Goal: Task Accomplishment & Management: Use online tool/utility

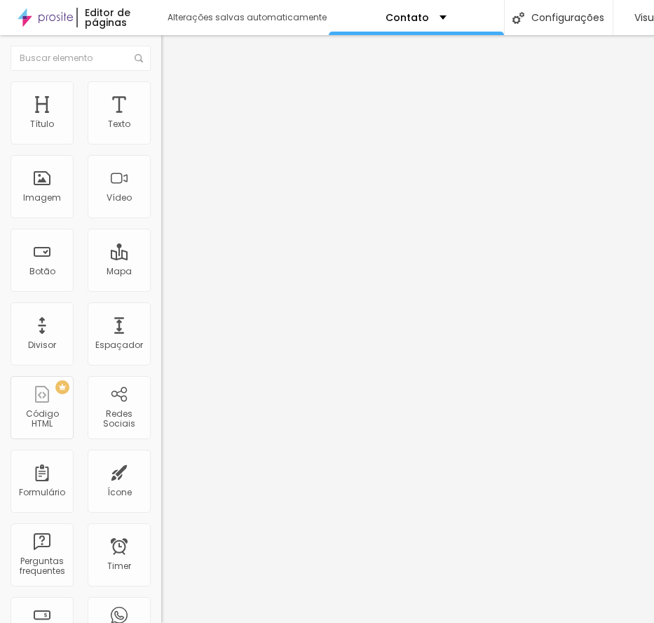
click at [174, 97] on span "Estilo" at bounding box center [185, 91] width 22 height 12
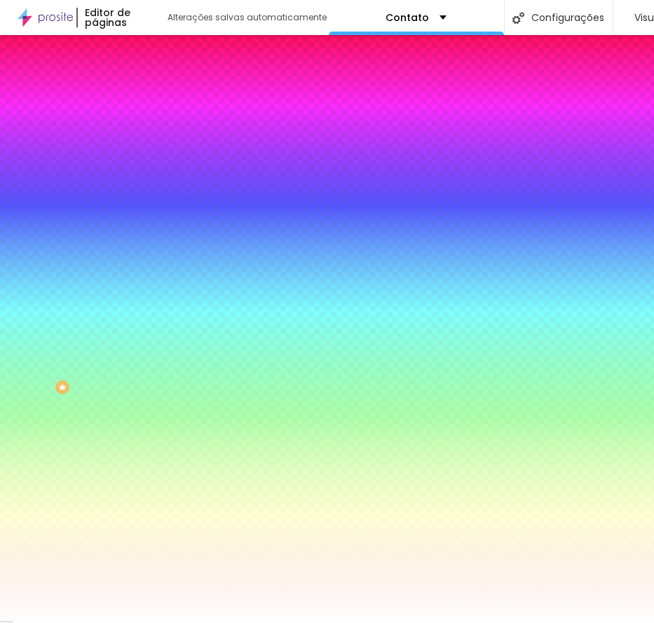
click at [167, 248] on icon "button" at bounding box center [171, 243] width 8 height 8
click at [297, 622] on div at bounding box center [327, 631] width 654 height 0
click at [106, 622] on div at bounding box center [327, 623] width 654 height 0
click at [161, 291] on button "button" at bounding box center [171, 283] width 20 height 15
click at [298, 622] on div at bounding box center [327, 631] width 654 height 0
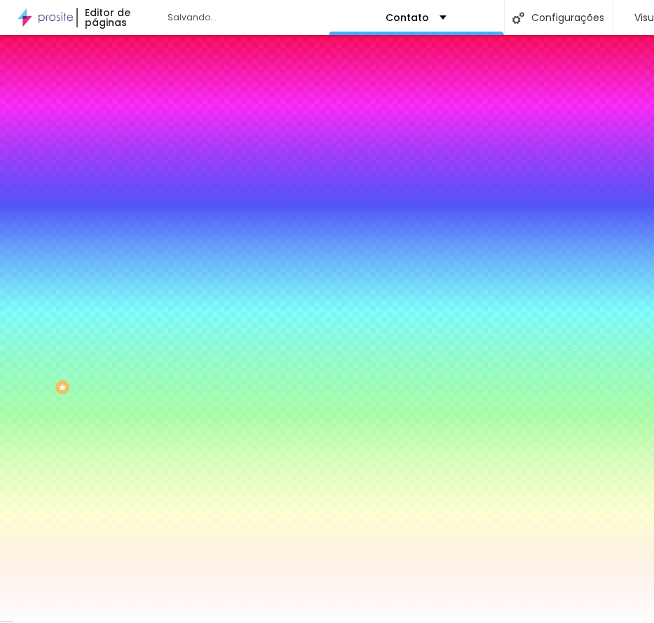
click at [18, 622] on div at bounding box center [327, 623] width 654 height 0
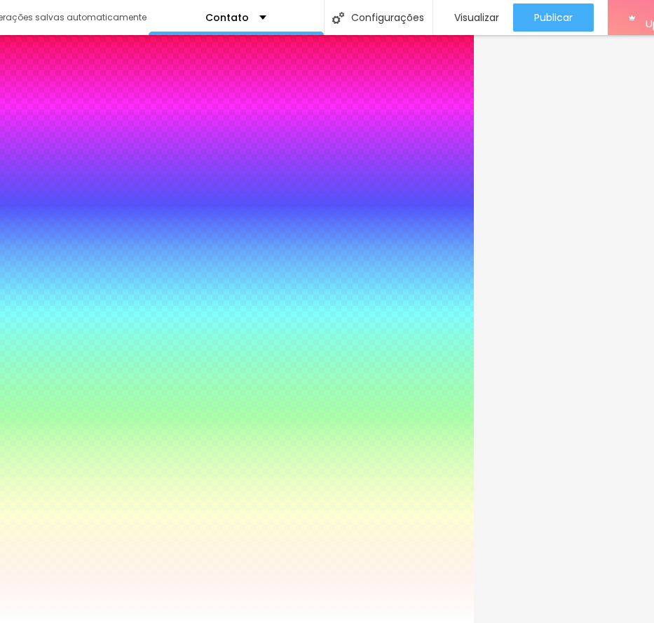
scroll to position [0, 243]
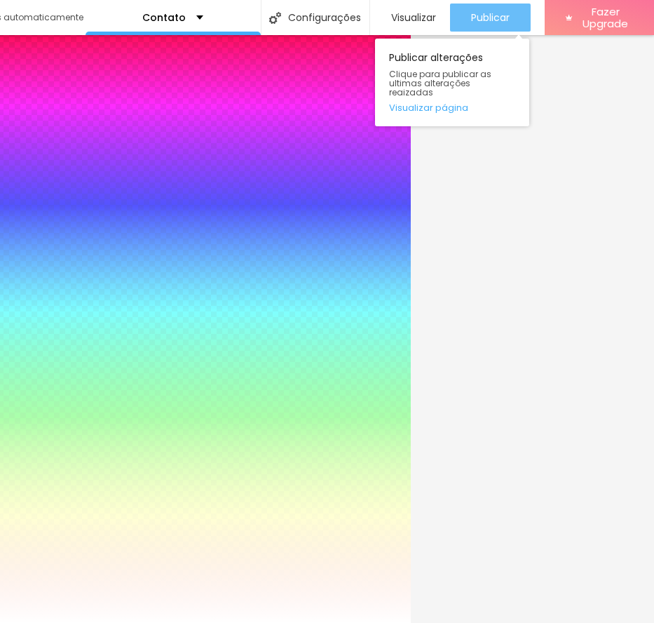
click at [497, 27] on div "Publicar" at bounding box center [490, 18] width 39 height 28
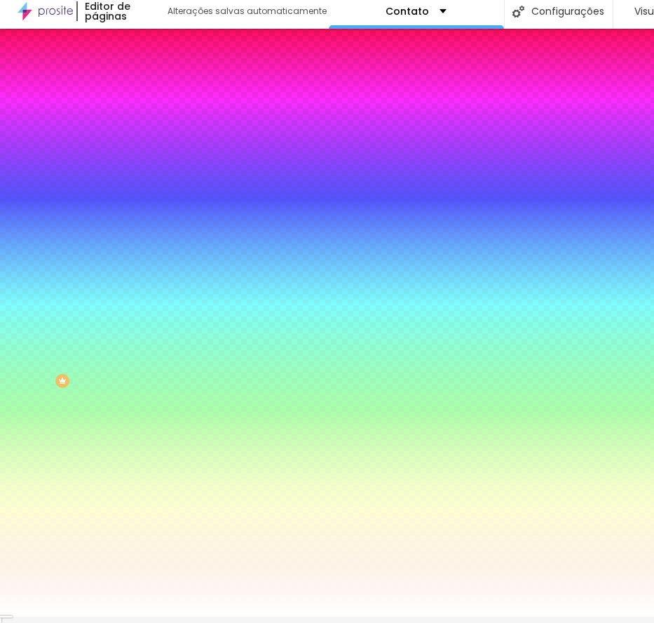
scroll to position [0, 0]
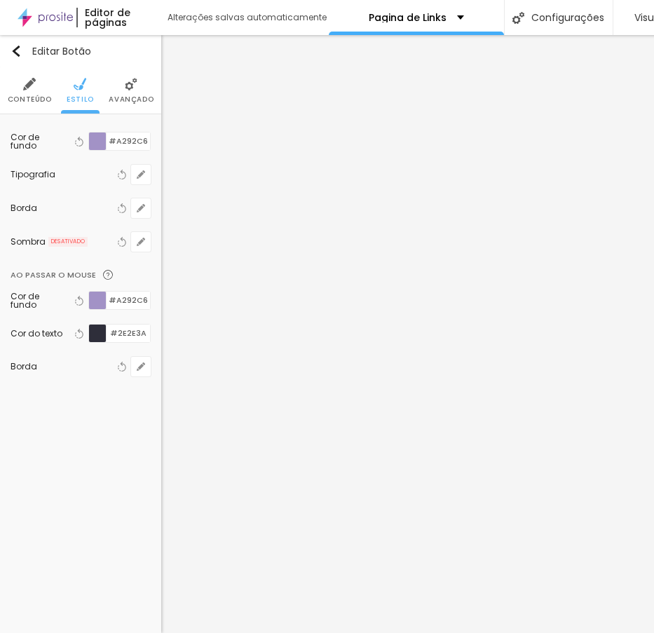
scroll to position [11, 0]
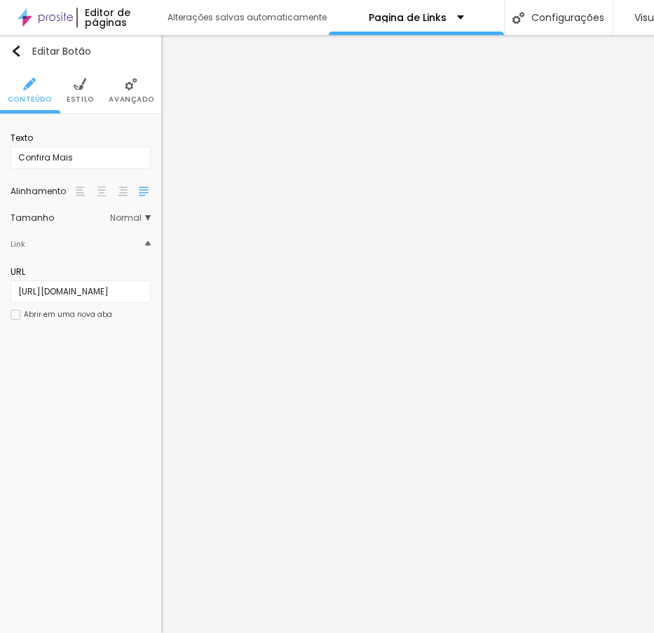
click at [86, 96] on span "Estilo" at bounding box center [80, 99] width 27 height 7
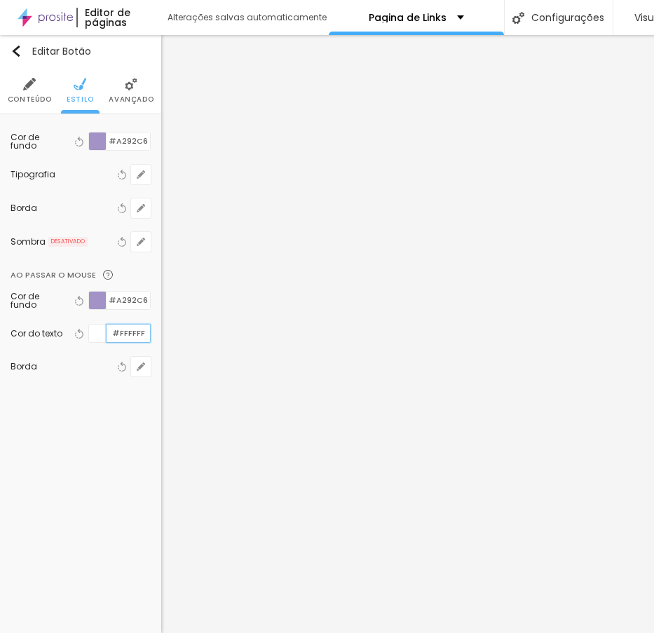
click at [126, 325] on input "#FFFFFF" at bounding box center [128, 334] width 43 height 18
paste input "A292C6"
click at [135, 325] on input "#A292C6" at bounding box center [128, 334] width 43 height 18
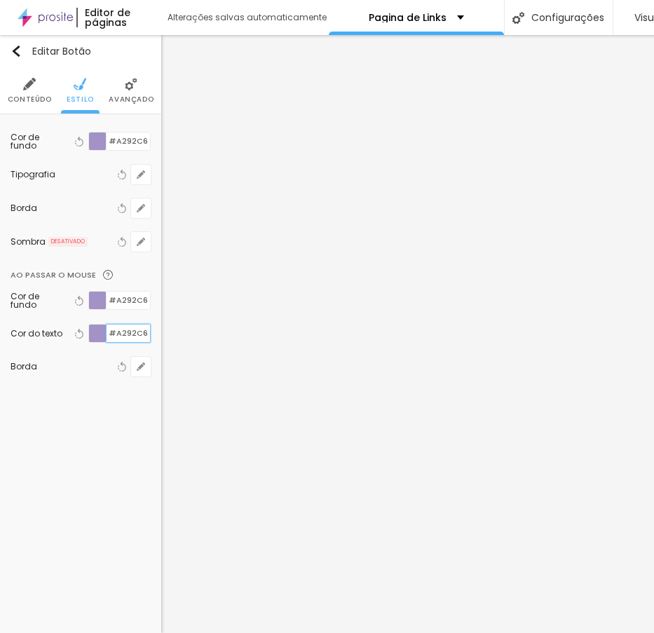
paste input "2E2E3A"
type input "#2E2E3A"
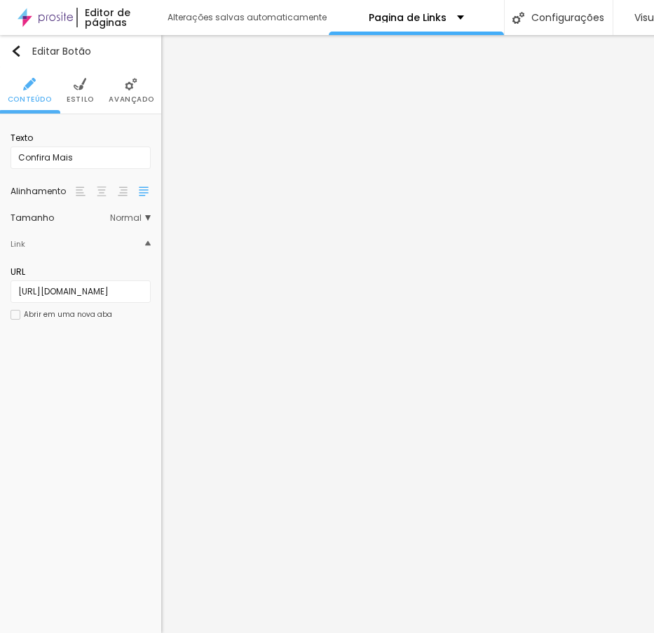
click at [74, 96] on span "Estilo" at bounding box center [80, 99] width 27 height 7
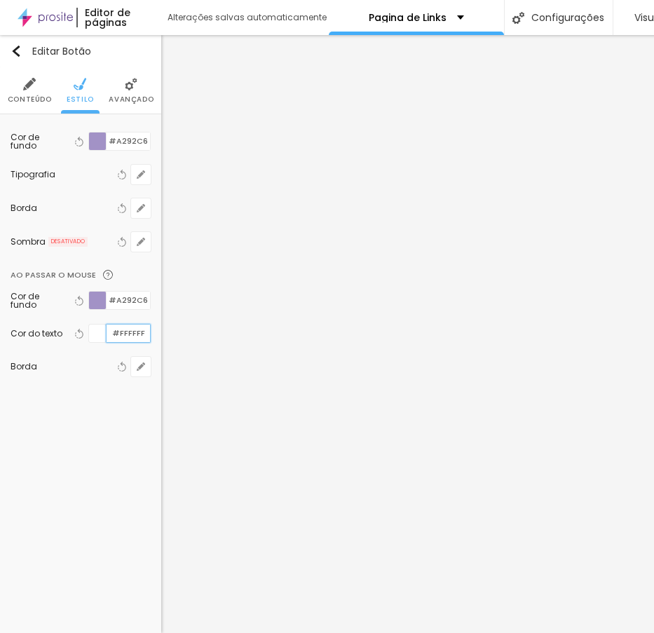
click at [127, 325] on input "#FFFFFF" at bounding box center [128, 334] width 43 height 18
paste input "2E2E3A"
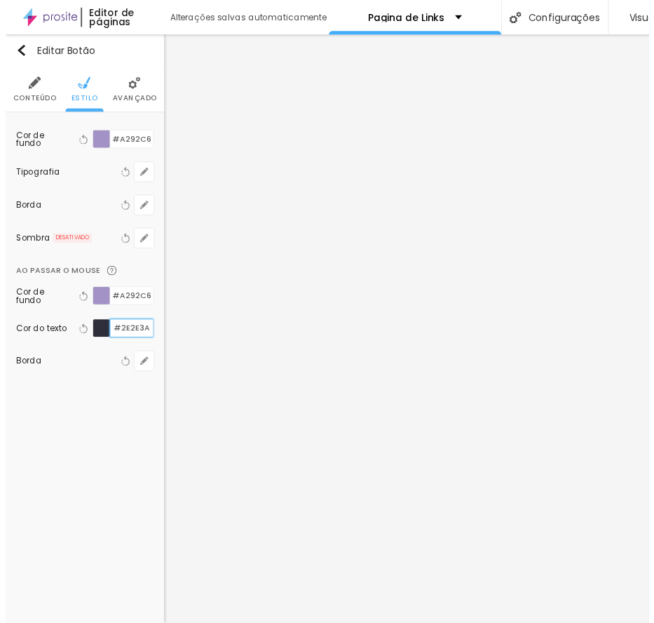
scroll to position [0, 0]
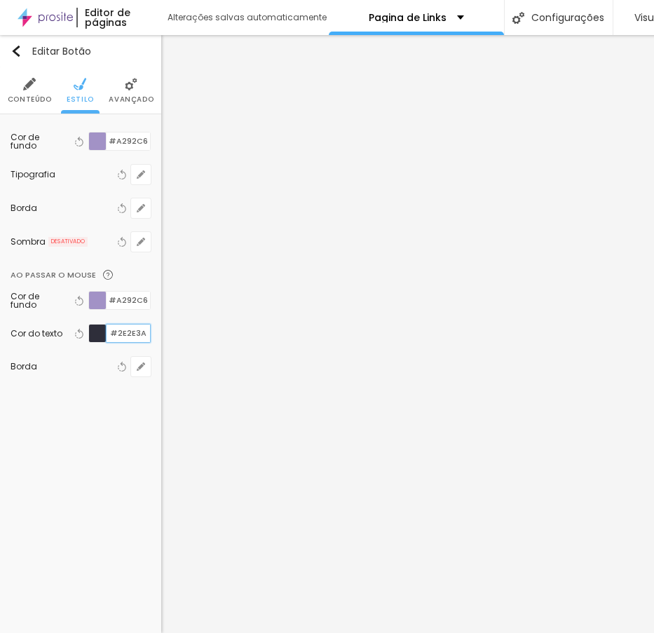
type input "#2E2E3A"
click at [93, 480] on div "Editar Botão Conteúdo Estilo Avançado Cor de fundo Voltar ao padrão #A292C6 Tip…" at bounding box center [80, 334] width 161 height 598
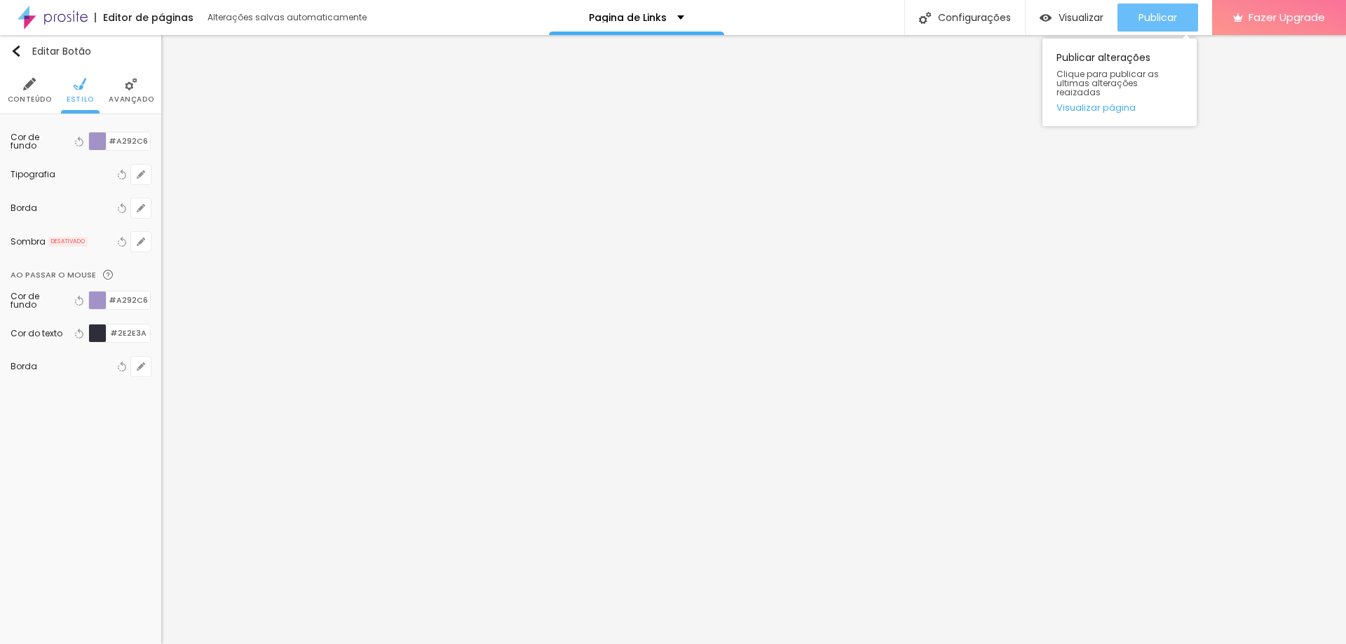
click at [654, 12] on span "Publicar" at bounding box center [1158, 17] width 39 height 11
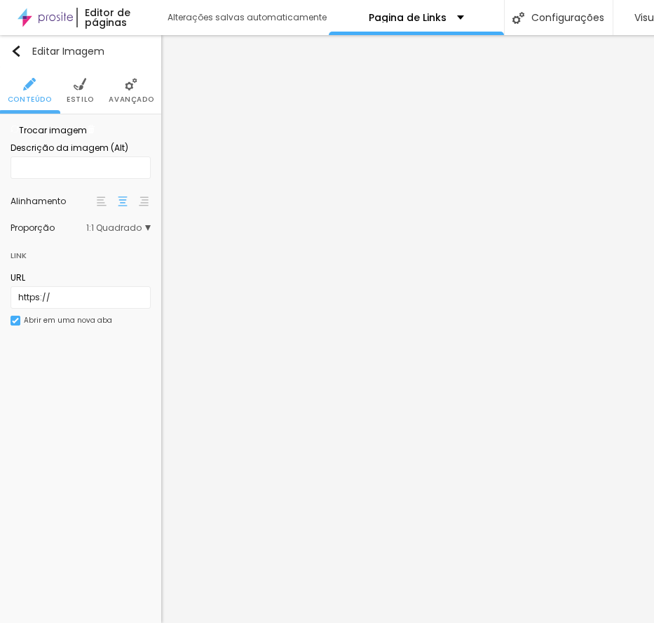
click at [47, 502] on div "Editar Imagem Conteúdo Estilo Avançado Trocar imagem Descrição da imagem (Alt) …" at bounding box center [80, 329] width 161 height 588
click at [79, 136] on span "Trocar imagem" at bounding box center [49, 130] width 76 height 12
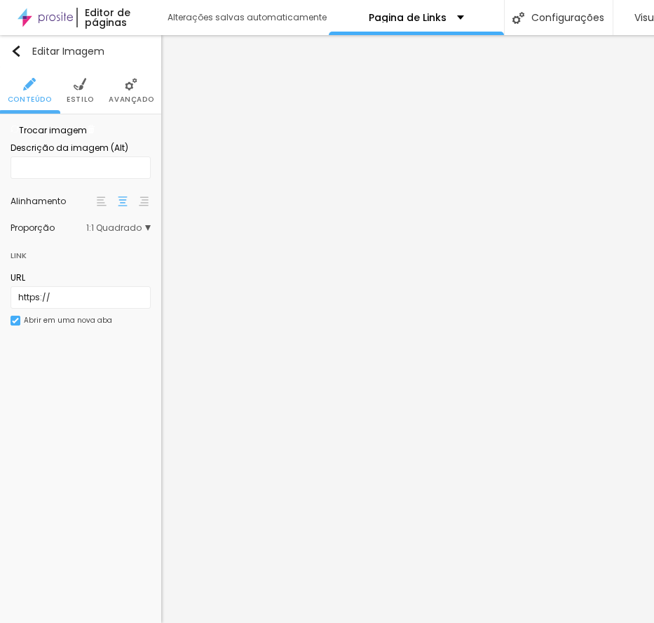
click at [97, 232] on span "1:1 Quadrado" at bounding box center [118, 228] width 65 height 8
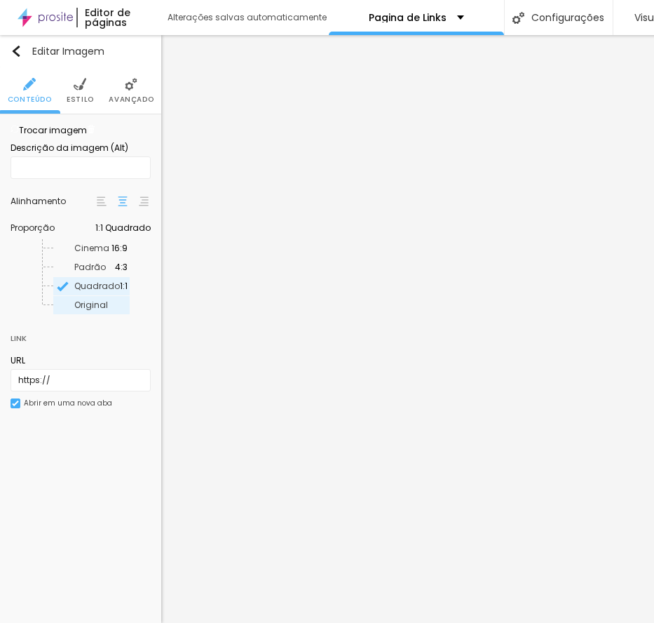
click at [81, 311] on span "Original" at bounding box center [91, 305] width 34 height 12
click at [87, 96] on span "Estilo" at bounding box center [80, 99] width 27 height 7
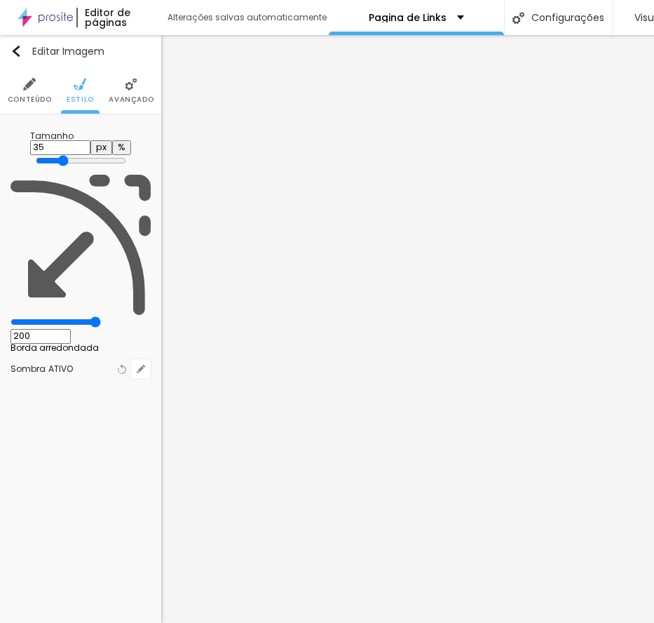
type input "30"
type input "12"
type input "7"
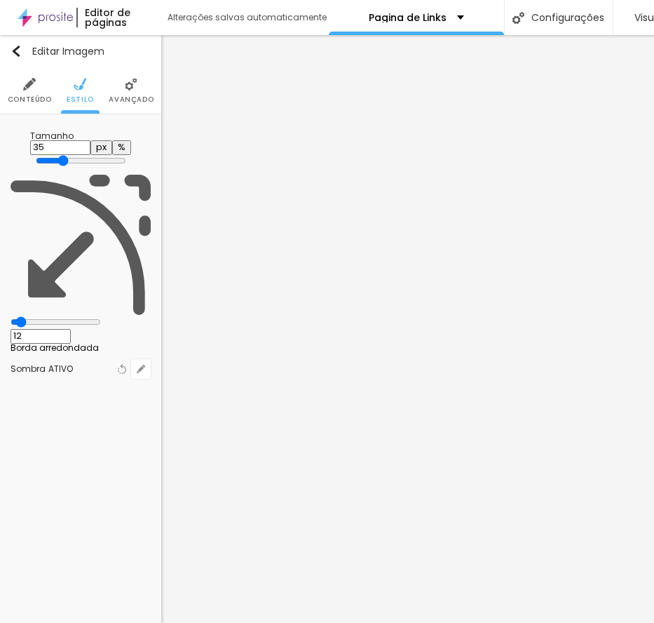
type input "7"
type input "5"
type input "2"
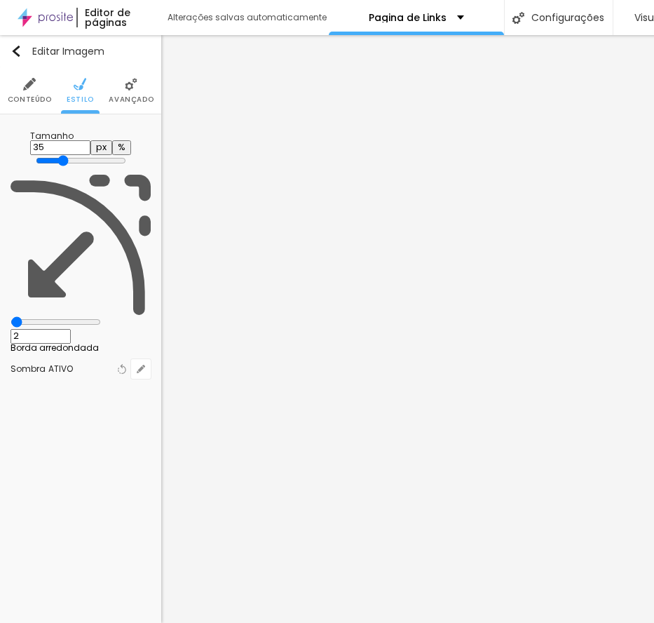
type input "0"
drag, startPoint x: 36, startPoint y: 180, endPoint x: 24, endPoint y: 180, distance: 11.9
type input "0"
click at [24, 318] on input "range" at bounding box center [81, 321] width 140 height 7
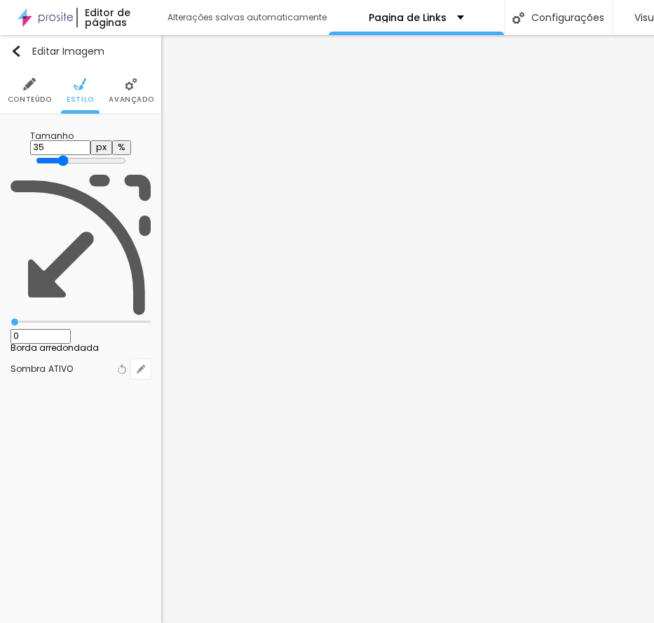
click at [127, 314] on div "Editar Imagem Conteúdo Estilo Avançado Tamanho 35 px % 0 Borda arredondada Somb…" at bounding box center [80, 329] width 161 height 588
click at [217, 18] on div "Alterações salvas automaticamente" at bounding box center [248, 17] width 161 height 8
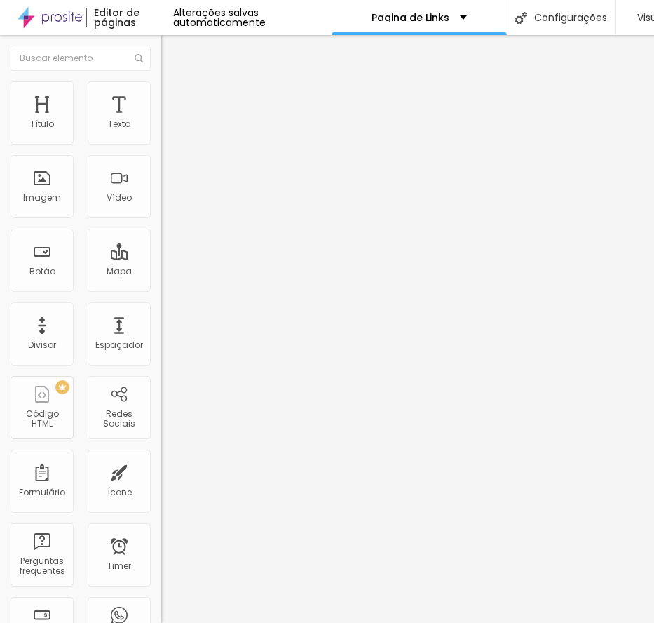
scroll to position [11, 0]
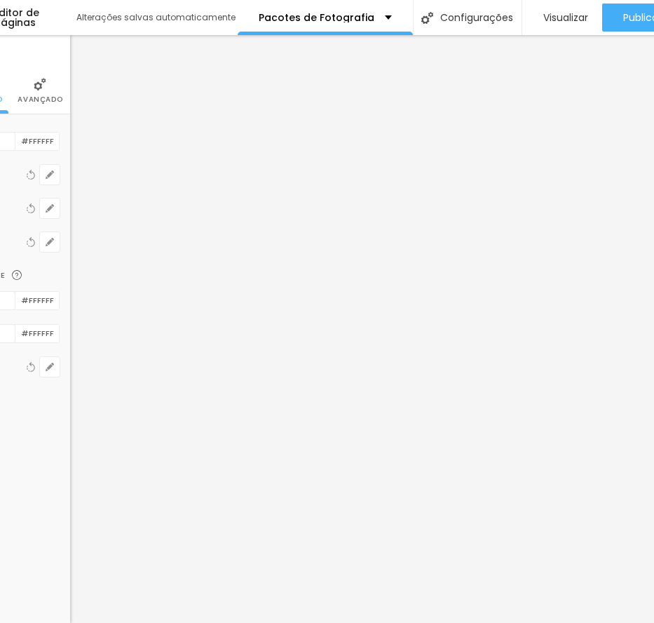
scroll to position [0, 95]
